Goal: Find specific fact: Find specific fact

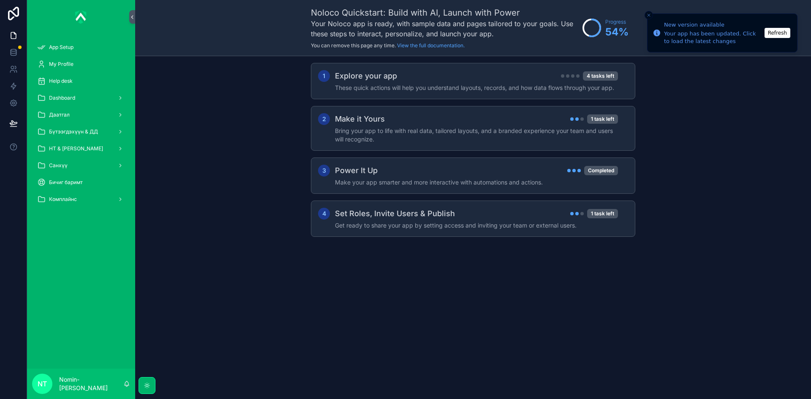
click at [62, 167] on span "Санхүү" at bounding box center [58, 165] width 19 height 7
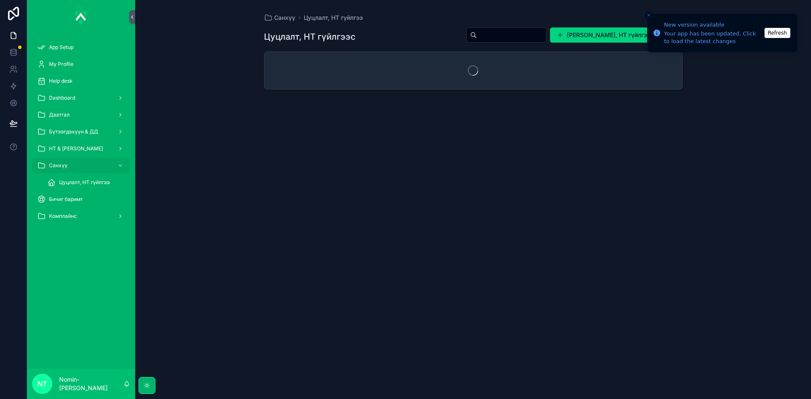
click at [76, 186] on div "Цуцлалт, НТ гүйлгээ" at bounding box center [86, 183] width 78 height 14
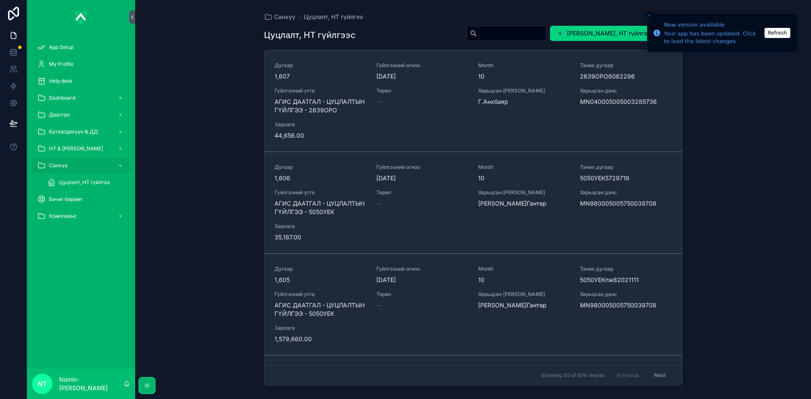
click at [77, 180] on span "Цуцлалт, НТ гүйлгээ" at bounding box center [84, 182] width 51 height 7
click at [90, 183] on span "Цуцлалт, НТ гүйлгээ" at bounding box center [84, 182] width 51 height 7
click at [330, 130] on div "Зарлага 44,656.00" at bounding box center [321, 130] width 92 height 19
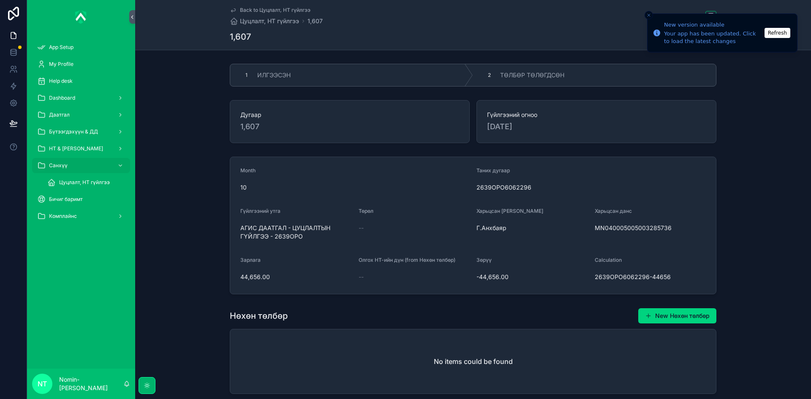
click at [490, 79] on div "2" at bounding box center [489, 75] width 12 height 12
drag, startPoint x: 237, startPoint y: 276, endPoint x: 266, endPoint y: 277, distance: 29.2
click at [266, 277] on form "Month 10 Таних дугаар 2639ОРО6062296 Гүйлгээний утга АГИС ДААТГАЛ - ЦУЦЛАЛТЫН Г…" at bounding box center [473, 225] width 486 height 137
copy span "44,656.00"
drag, startPoint x: 594, startPoint y: 228, endPoint x: 668, endPoint y: 229, distance: 74.4
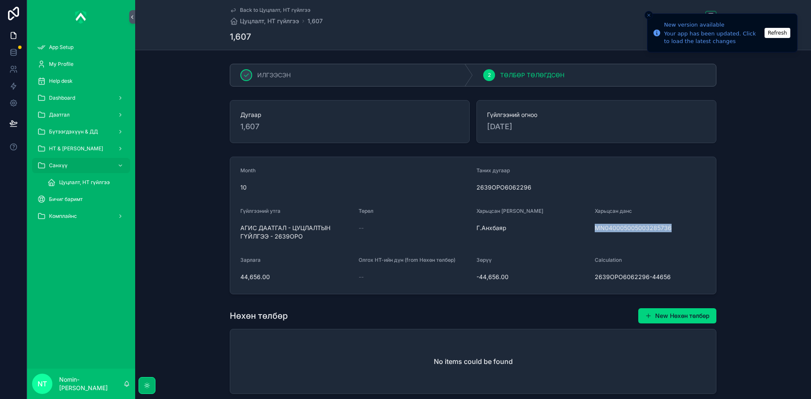
click at [668, 229] on span "MN040005005003285736" at bounding box center [651, 228] width 112 height 8
copy span "MN040005005003285736"
drag, startPoint x: 234, startPoint y: 277, endPoint x: 266, endPoint y: 280, distance: 32.2
click at [266, 280] on form "Month 10 Таних дугаар 2639ОРО6062296 Гүйлгээний утга АГИС ДААТГАЛ - ЦУЦЛАЛТЫН Г…" at bounding box center [473, 225] width 486 height 137
copy span "44,656.00"
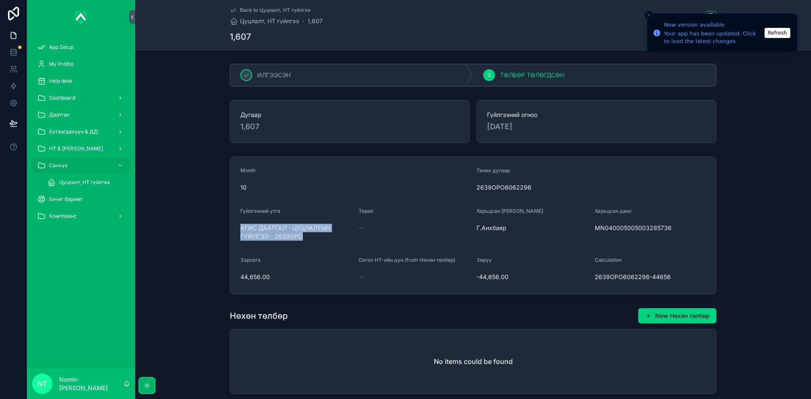
drag, startPoint x: 236, startPoint y: 227, endPoint x: 303, endPoint y: 240, distance: 69.0
click at [303, 240] on form "Month 10 Таних дугаар 2639ОРО6062296 Гүйлгээний утга АГИС ДААТГАЛ - ЦУЦЛАЛТЫН Г…" at bounding box center [473, 225] width 486 height 137
copy span "АГИС ДААТГАЛ - ЦУЦЛАЛТЫН ГҮЙЛГЭЭ - 2639ОРО"
click at [68, 183] on span "Цуцлалт, НТ гүйлгээ" at bounding box center [84, 182] width 51 height 7
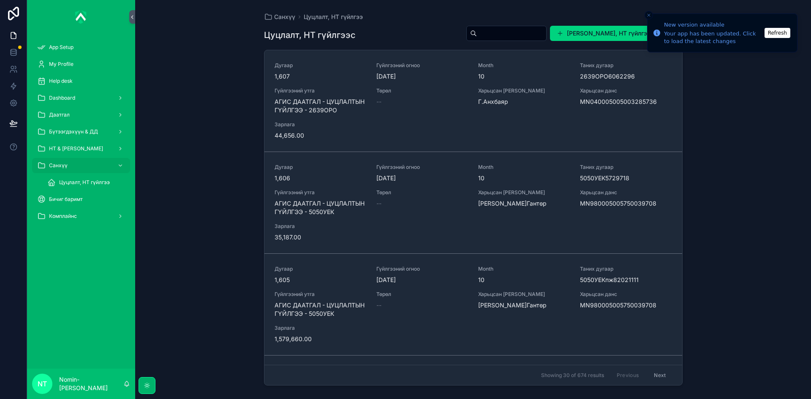
click at [317, 298] on span "Гүйлгээний утга" at bounding box center [321, 294] width 92 height 7
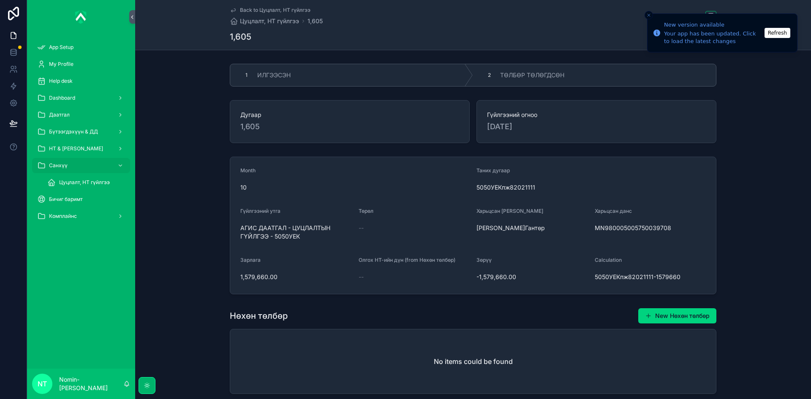
click at [508, 77] on span "ТӨЛБӨР ТӨЛӨГДСӨН" at bounding box center [532, 75] width 64 height 8
drag, startPoint x: 592, startPoint y: 229, endPoint x: 667, endPoint y: 229, distance: 75.2
click at [667, 229] on form "Month 10 Таних дугаар 5050УЕКпж82021111 Гүйлгээний утга АГИС ДААТГАЛ - ЦУЦЛАЛТЫ…" at bounding box center [473, 225] width 486 height 137
copy span "MN980005005750039708"
drag, startPoint x: 239, startPoint y: 276, endPoint x: 273, endPoint y: 277, distance: 34.3
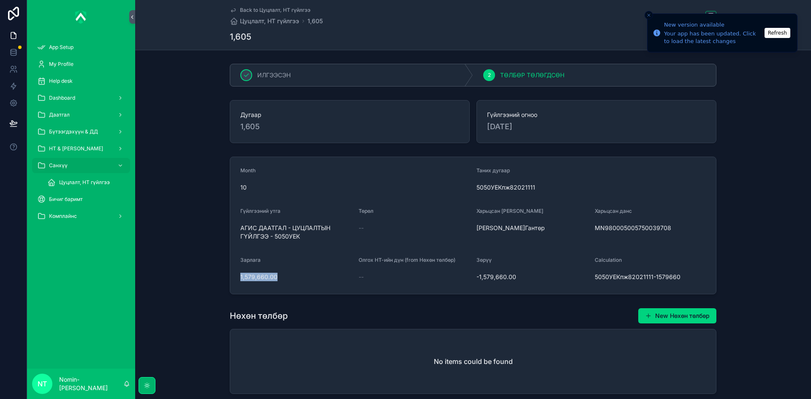
click at [273, 277] on span "1,579,660.00" at bounding box center [296, 277] width 112 height 8
copy span "1,579,660.00"
drag, startPoint x: 235, startPoint y: 229, endPoint x: 299, endPoint y: 243, distance: 65.4
click at [299, 243] on form "Month 10 Таних дугаар 5050УЕКпж82021111 Гүйлгээний утга АГИС ДААТГАЛ - ЦУЦЛАЛТЫ…" at bounding box center [473, 225] width 486 height 137
copy span "АГИС ДААТГАЛ - ЦУЦЛАЛТЫН ГҮЙЛГЭЭ - 5050УЕК"
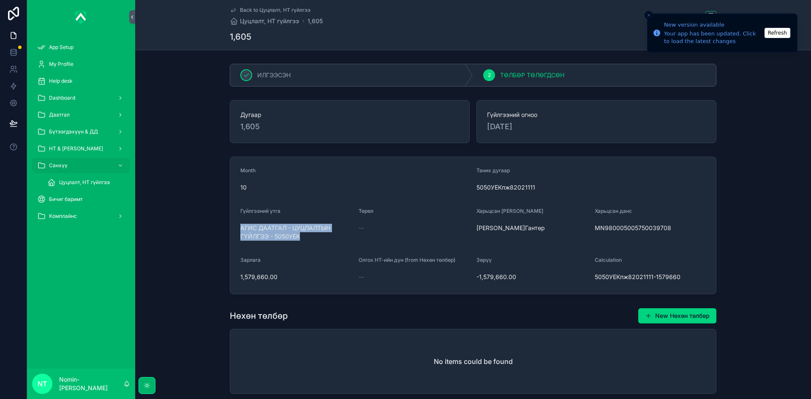
click at [59, 183] on div "Цуцлалт, НТ гүйлгээ" at bounding box center [86, 183] width 78 height 14
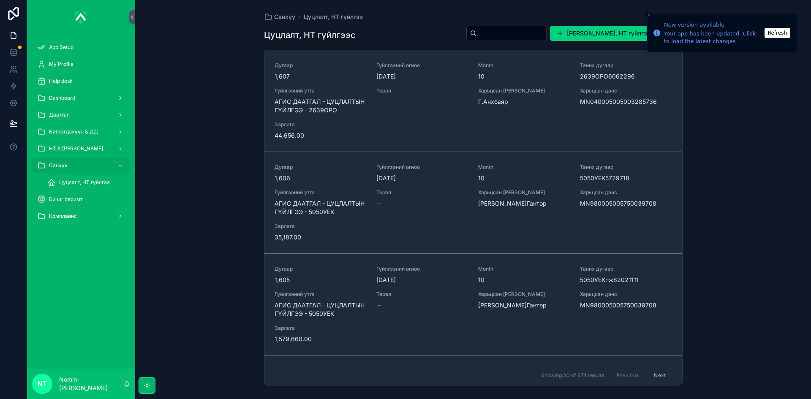
click at [332, 218] on div "Дугаар 1,606 Гүйлгээний огноо [DATE] Month 10 Таних дугаар 5050УЕК5729718 Гүйлг…" at bounding box center [474, 203] width 398 height 78
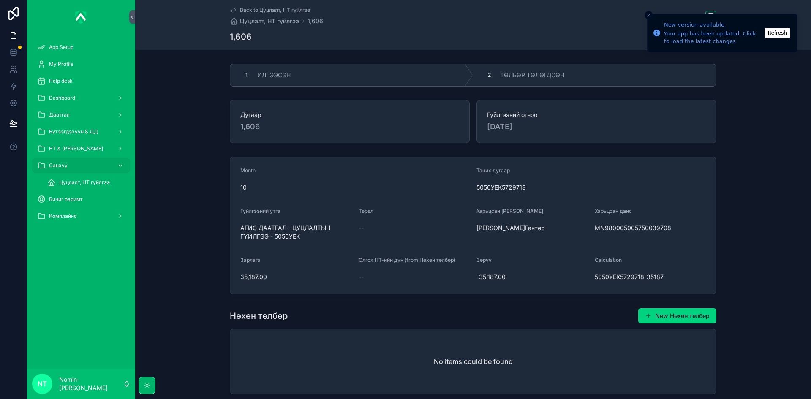
click at [524, 77] on span "ТӨЛБӨР ТӨЛӨГДСӨН" at bounding box center [532, 75] width 64 height 8
drag, startPoint x: 592, startPoint y: 228, endPoint x: 666, endPoint y: 232, distance: 74.5
click at [666, 232] on form "Month 10 Таних дугаар 5050УЕК5729718 Гүйлгээний утга АГИС ДААТГАЛ - ЦУЦЛАЛТЫН Г…" at bounding box center [473, 225] width 486 height 137
copy span "MN980005005750039708"
drag, startPoint x: 235, startPoint y: 275, endPoint x: 271, endPoint y: 286, distance: 38.1
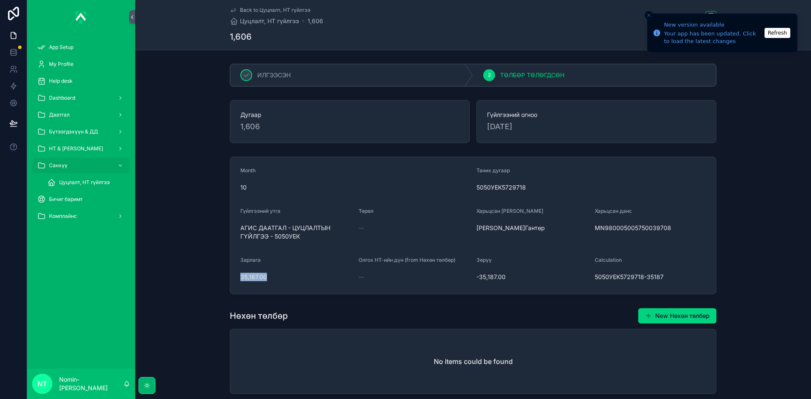
click at [271, 286] on form "Month 10 Таних дугаар 5050УЕК5729718 Гүйлгээний утга АГИС ДААТГАЛ - ЦУЦЛАЛТЫН Г…" at bounding box center [473, 225] width 486 height 137
copy span "35,187.00"
drag, startPoint x: 238, startPoint y: 227, endPoint x: 298, endPoint y: 246, distance: 62.1
click at [298, 246] on form "Month 10 Таних дугаар 5050УЕК5729718 Гүйлгээний утга АГИС ДААТГАЛ - ЦУЦЛАЛТЫН Г…" at bounding box center [473, 225] width 486 height 137
copy span "АГИС ДААТГАЛ - ЦУЦЛАЛТЫН ГҮЙЛГЭЭ - 5050УЕК"
